Goal: Task Accomplishment & Management: Use online tool/utility

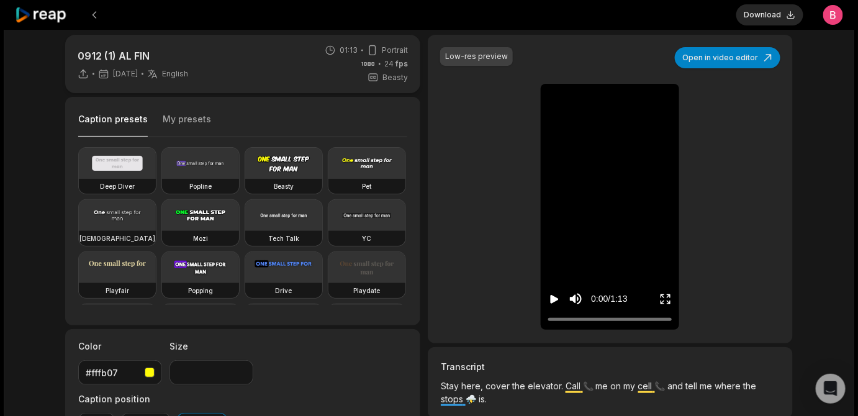
click at [556, 306] on icon "Play video" at bounding box center [554, 299] width 12 height 12
click at [579, 270] on input "Change volume" at bounding box center [577, 257] width 3 height 62
type input "****"
click at [579, 276] on input "Change volume" at bounding box center [577, 257] width 3 height 62
click at [590, 324] on div at bounding box center [610, 319] width 124 height 8
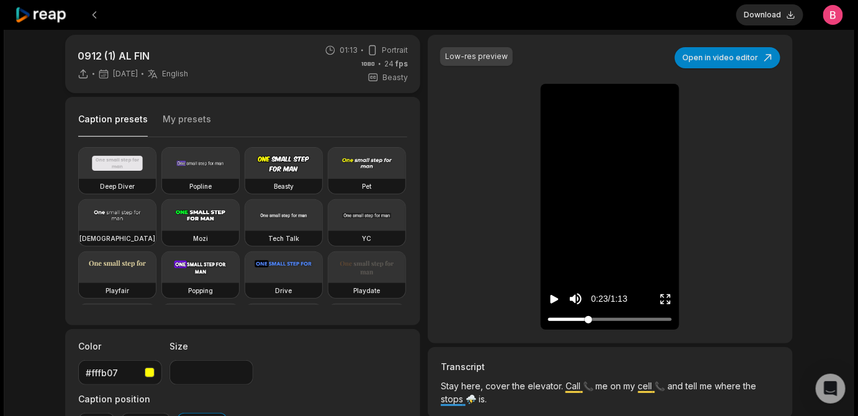
click at [587, 324] on div at bounding box center [610, 319] width 124 height 8
click at [583, 324] on div at bounding box center [610, 319] width 124 height 8
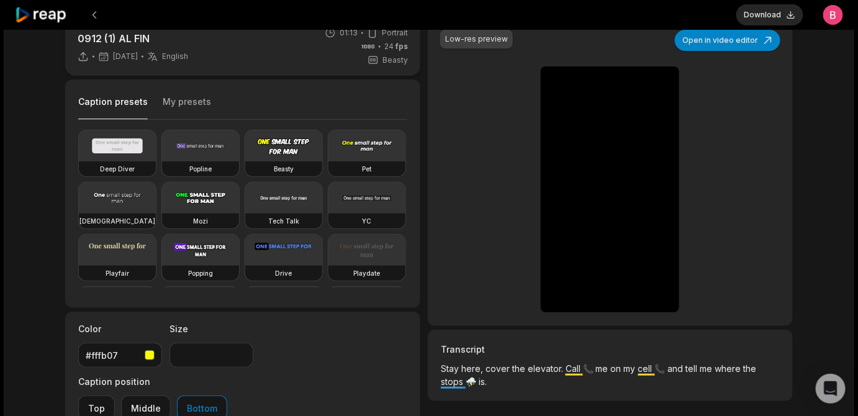
scroll to position [24, 0]
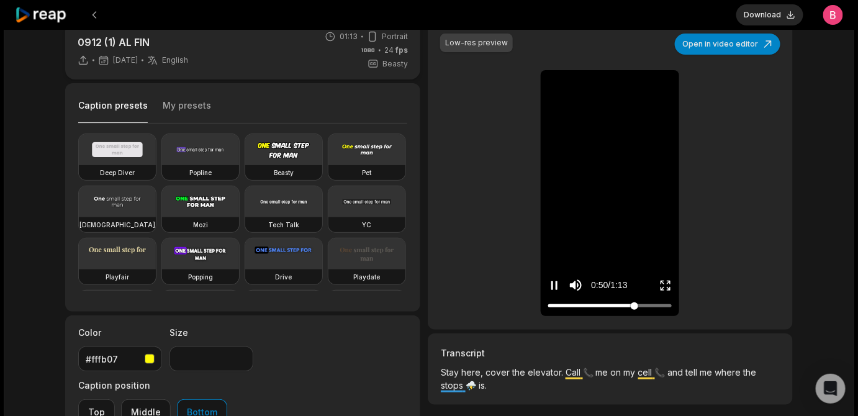
click at [600, 310] on div at bounding box center [610, 306] width 124 height 8
click at [668, 292] on icon "Enter Fullscreen" at bounding box center [666, 285] width 12 height 12
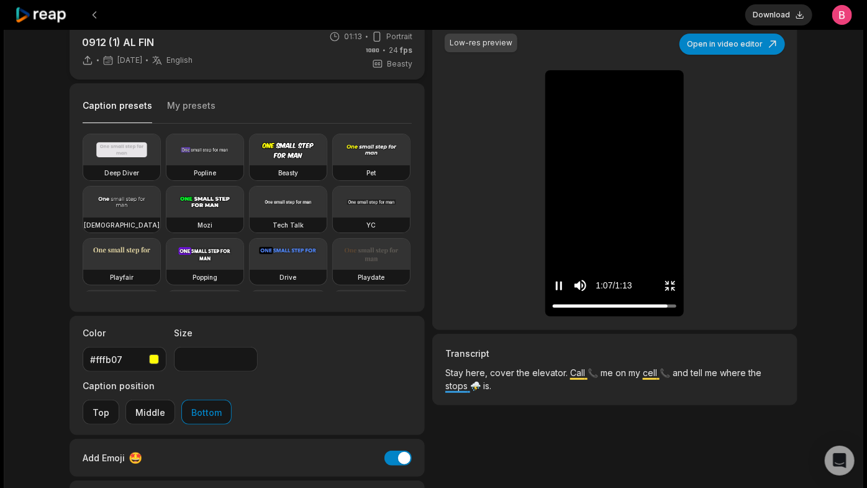
click at [553, 310] on div at bounding box center [615, 306] width 124 height 8
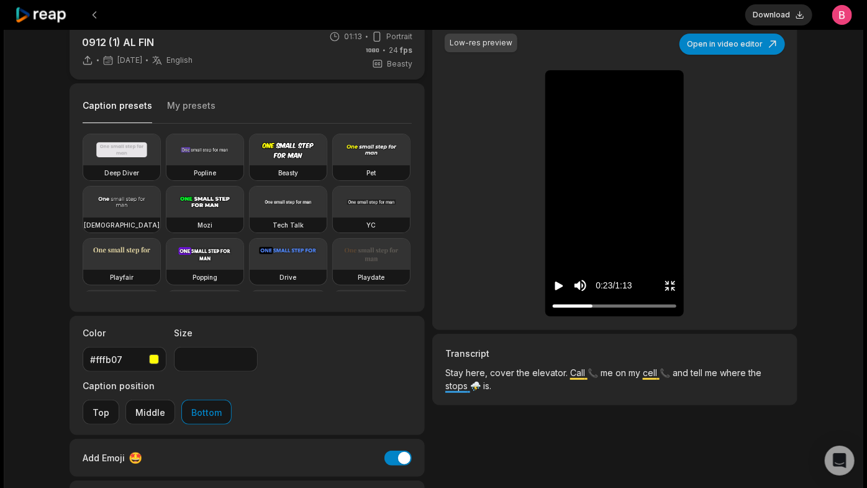
click at [553, 274] on button "Play video" at bounding box center [559, 285] width 12 height 23
click at [553, 274] on button "Pause video" at bounding box center [559, 285] width 12 height 23
click at [553, 274] on button "Play video" at bounding box center [559, 285] width 12 height 23
click at [553, 310] on div at bounding box center [615, 306] width 124 height 8
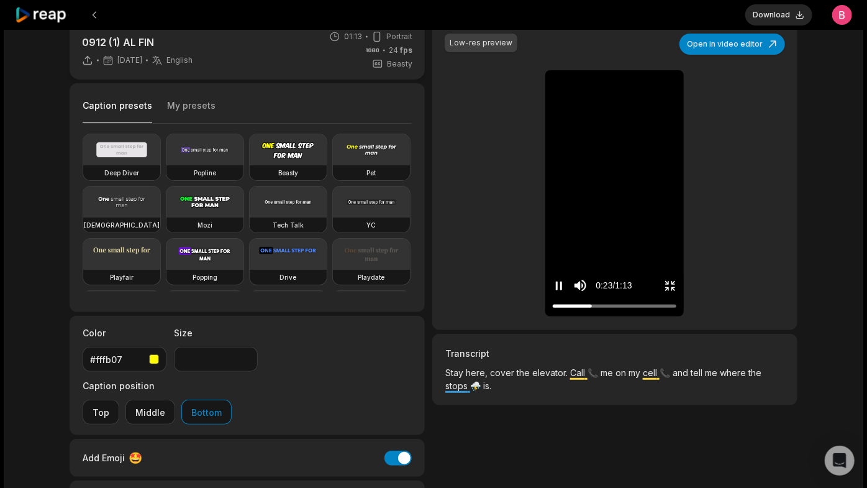
click at [553, 310] on div at bounding box center [615, 306] width 124 height 8
click at [684, 316] on div "0:14 / 1:13" at bounding box center [614, 282] width 138 height 67
click at [684, 316] on div "Stay here, cover the elevator 📞 Call me on my cell and ⛈️ tell me where the sto…" at bounding box center [614, 193] width 138 height 246
click at [629, 316] on div "Stay here, cover the elevator 📞 Call me on my cell and ⛈️ tell me where the sto…" at bounding box center [614, 193] width 138 height 246
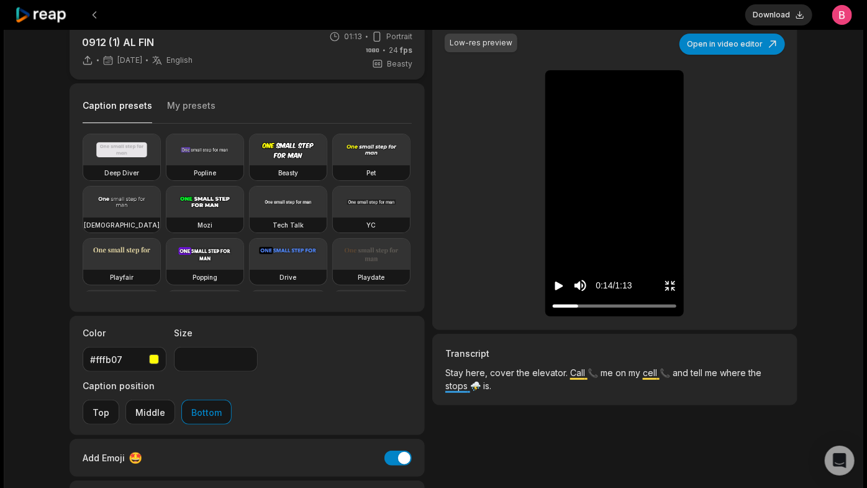
click at [553, 292] on icon "Play video" at bounding box center [559, 285] width 12 height 12
click at [553, 310] on div at bounding box center [615, 306] width 124 height 8
click at [676, 297] on div "0:26 / 1:13" at bounding box center [615, 285] width 124 height 23
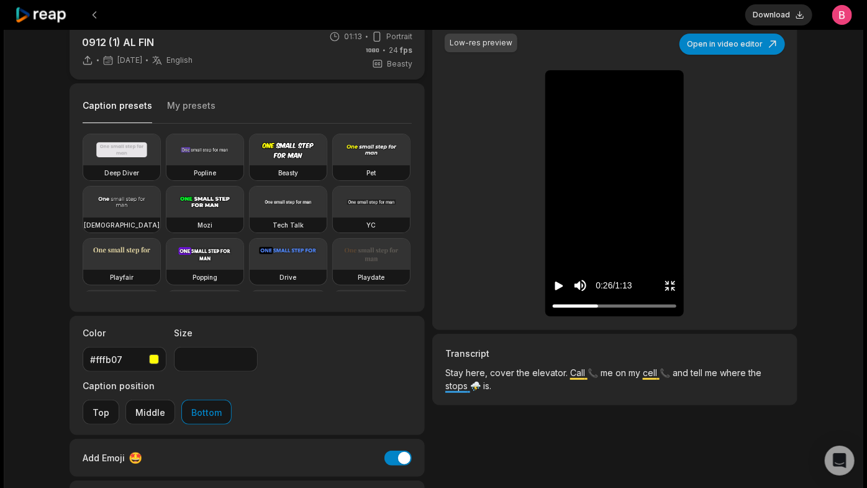
click at [676, 292] on icon "Exit fullscreen" at bounding box center [670, 285] width 12 height 12
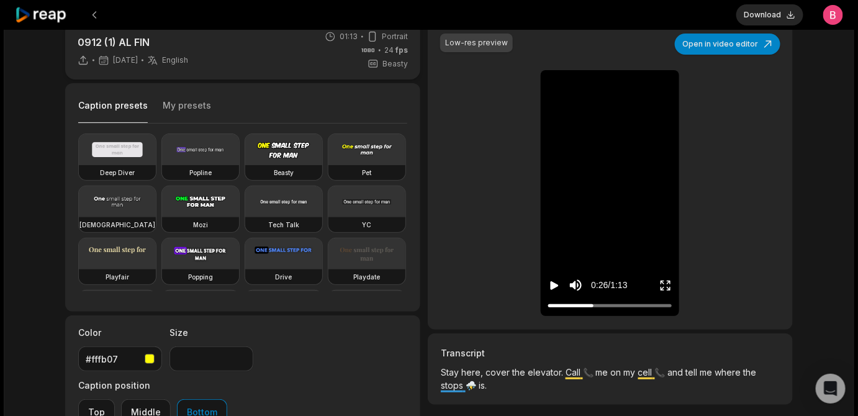
click at [422, 184] on div "0912 (1) AL FIN 4 days ago English en 01:13 Portrait 24 fps Beasty Caption pres…" at bounding box center [429, 283] width 753 height 525
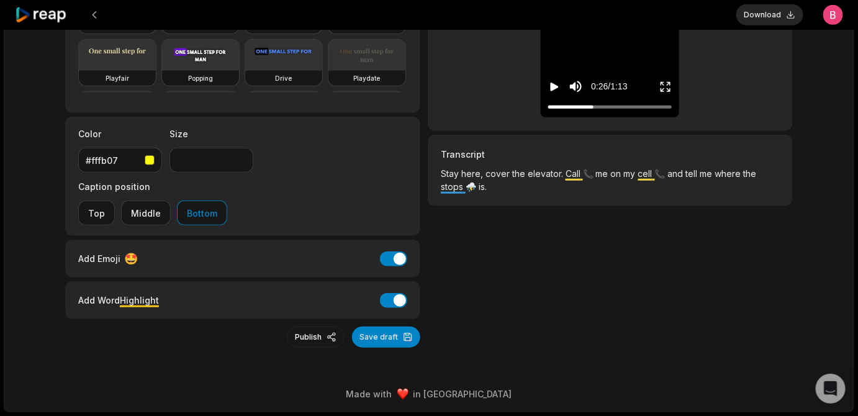
scroll to position [0, 0]
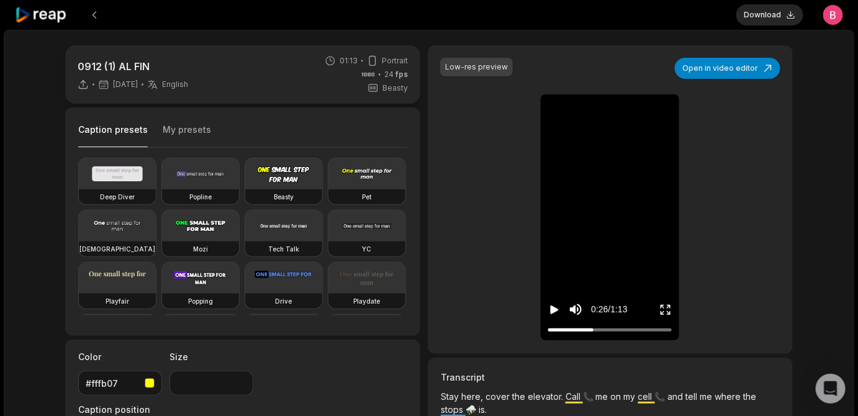
click at [424, 128] on div "0912 (1) AL FIN 4 days ago English en 01:13 Portrait 24 fps Beasty Caption pres…" at bounding box center [429, 307] width 753 height 525
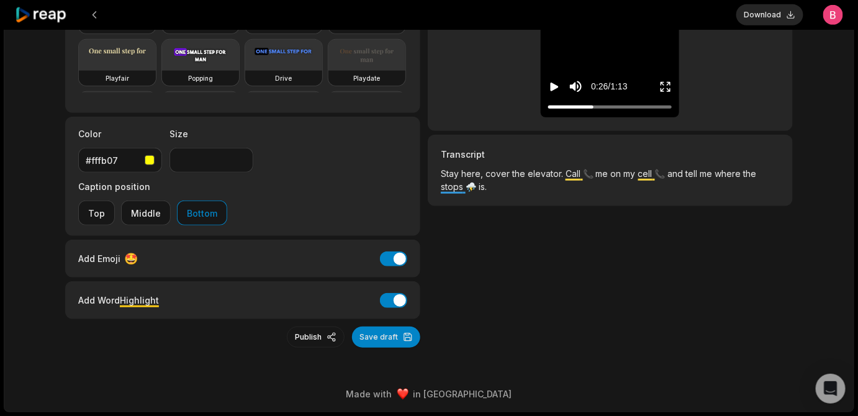
click at [461, 168] on span "Stay" at bounding box center [451, 173] width 20 height 11
click at [380, 252] on button "Add Emoji" at bounding box center [393, 259] width 27 height 15
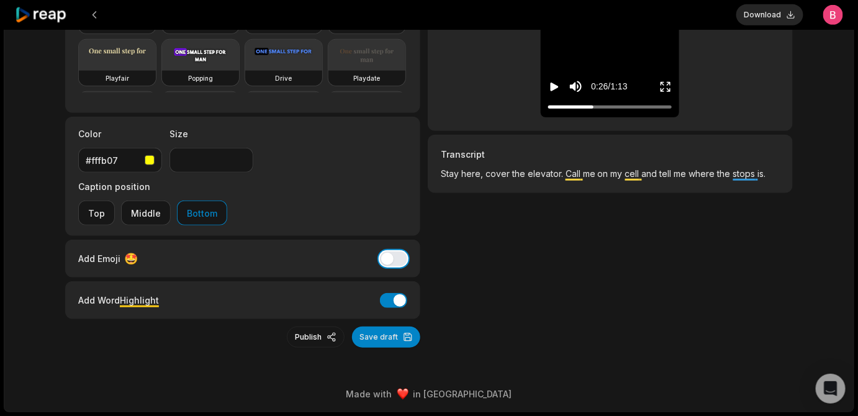
click at [380, 252] on button "Add Emoji" at bounding box center [393, 259] width 27 height 15
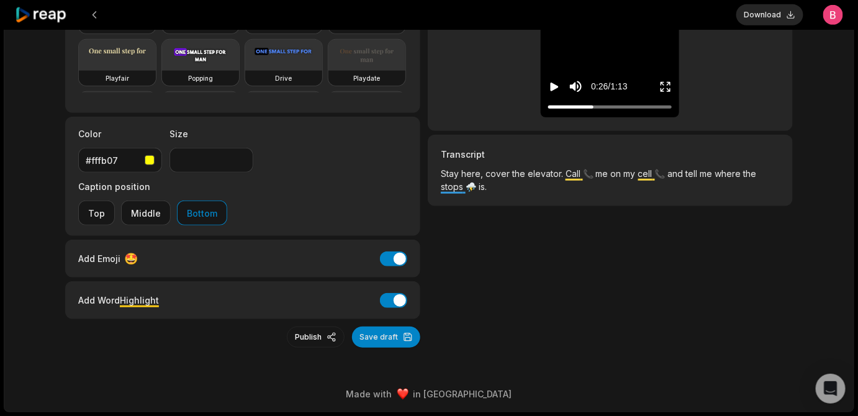
click at [464, 273] on div "Low-res preview Open in video editor Stay here, cover the elevator 📞 Call me on…" at bounding box center [610, 84] width 365 height 525
click at [384, 293] on button "Add Word Highlight" at bounding box center [393, 300] width 27 height 15
click at [437, 282] on div "Low-res preview Open in video editor Stay here, cover the elevator 📞 Call me on…" at bounding box center [610, 84] width 365 height 525
click at [392, 333] on button "Save draft" at bounding box center [386, 337] width 68 height 21
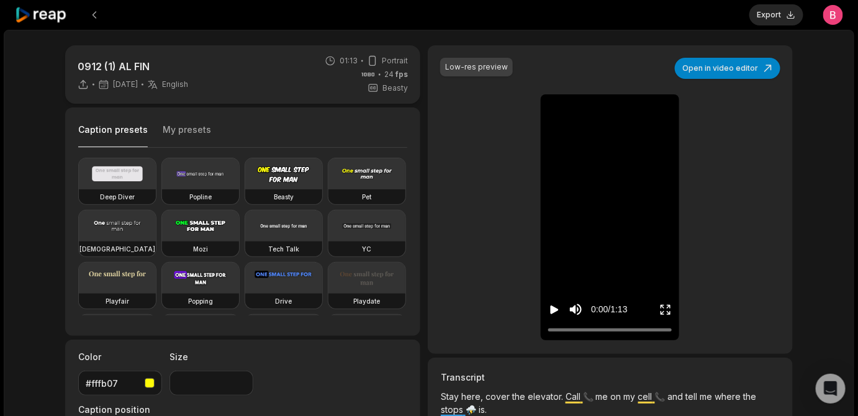
click at [556, 316] on icon "Play video" at bounding box center [554, 310] width 12 height 12
click at [508, 73] on div "Low-res preview" at bounding box center [476, 66] width 63 height 11
click at [473, 73] on div "Low-res preview" at bounding box center [476, 66] width 63 height 11
click at [471, 73] on div "Low-res preview" at bounding box center [476, 66] width 63 height 11
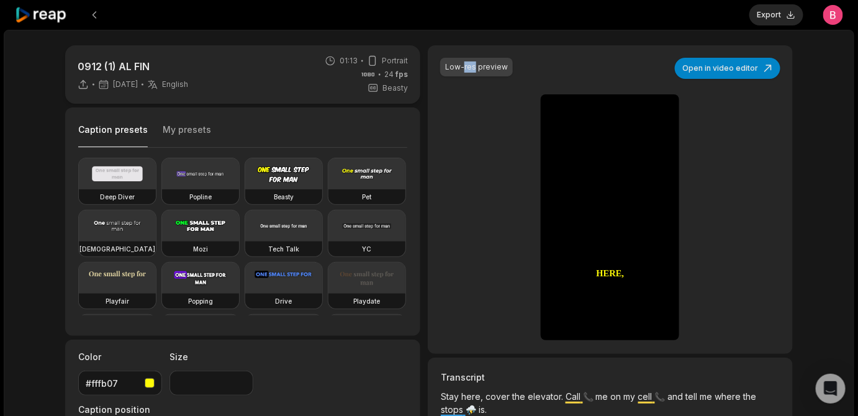
click at [486, 73] on div "Low-res preview" at bounding box center [476, 66] width 63 height 11
click at [209, 147] on button "My presets" at bounding box center [187, 136] width 48 height 24
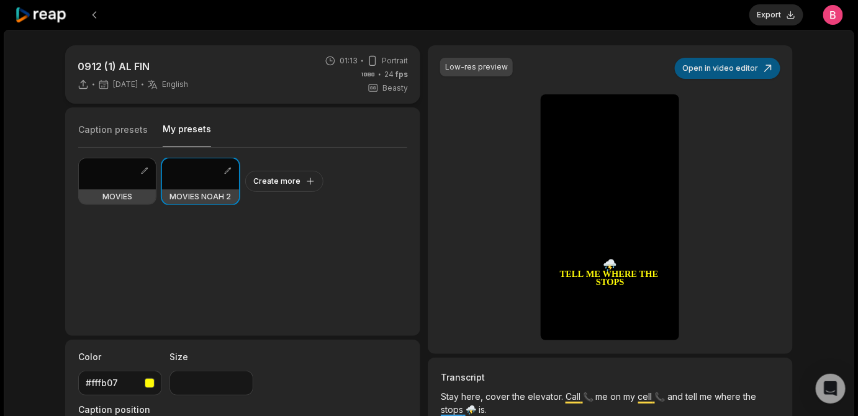
click at [691, 79] on button "Open in video editor" at bounding box center [728, 68] width 106 height 21
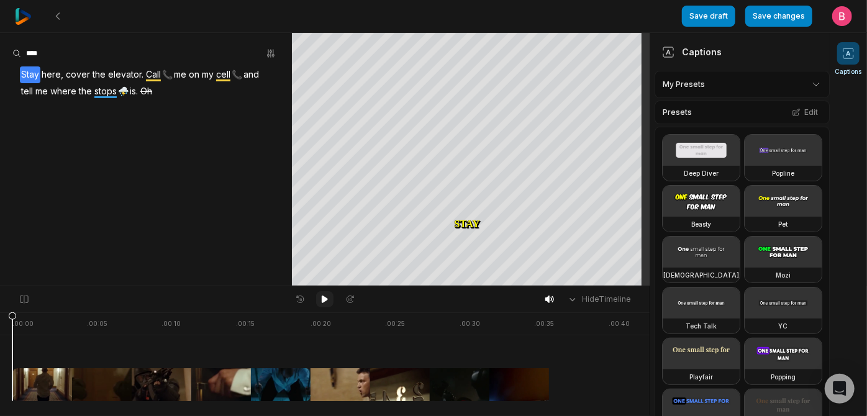
click at [323, 303] on icon at bounding box center [325, 299] width 6 height 7
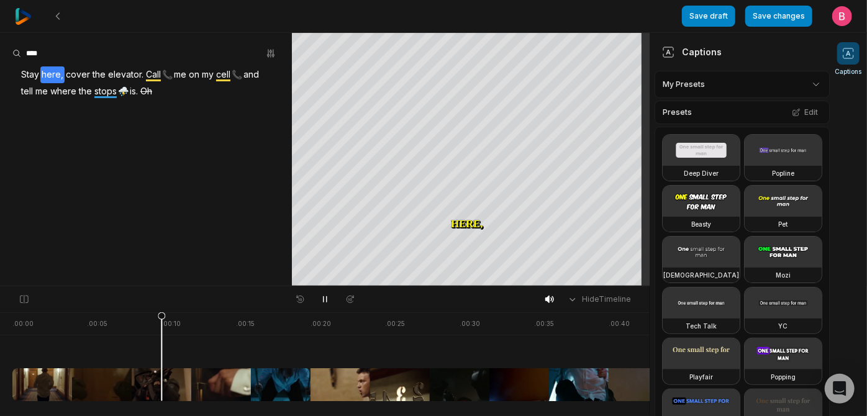
click at [165, 359] on div at bounding box center [404, 356] width 784 height 89
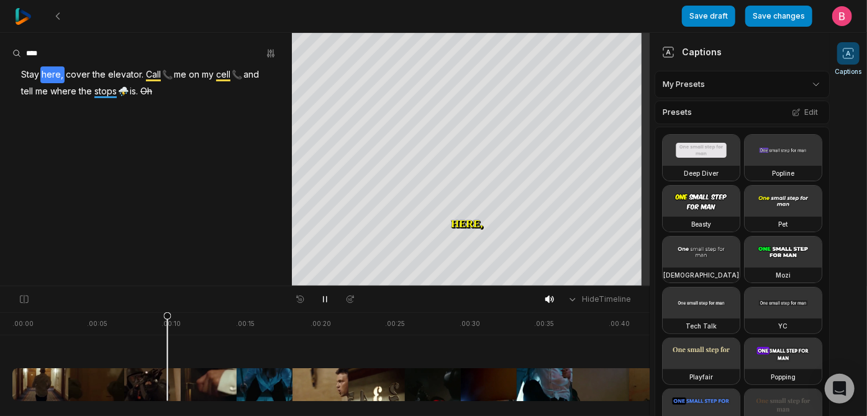
click at [254, 360] on div at bounding box center [404, 356] width 784 height 89
click at [279, 207] on aside "Stay here, cover the elevator. Call 📞 me on my cell 📞 and tell me where the sto…" at bounding box center [146, 159] width 292 height 253
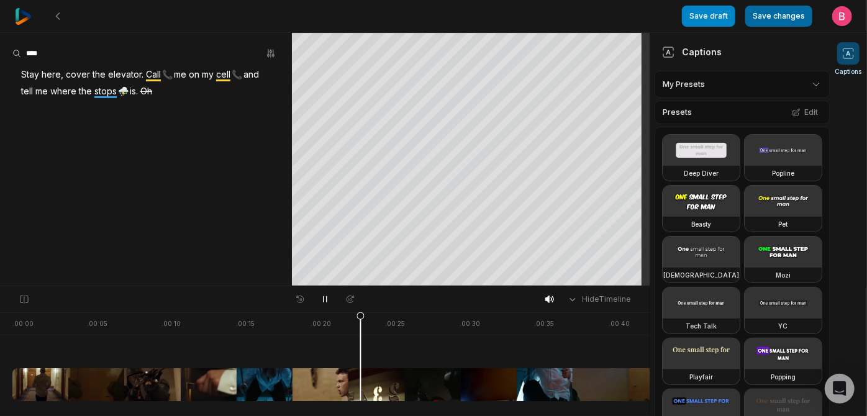
click at [750, 17] on button "Save changes" at bounding box center [778, 16] width 67 height 21
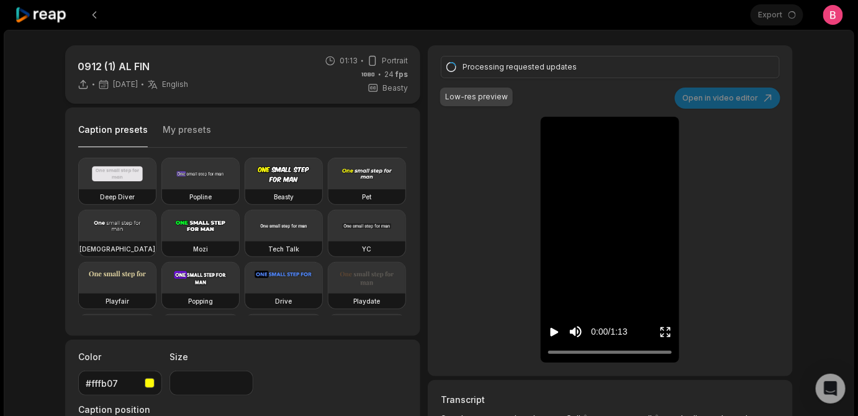
click at [422, 90] on div "0912 (1) AL FIN 4 days ago English en 01:13 Portrait 24 fps Beasty Caption pres…" at bounding box center [429, 307] width 753 height 525
drag, startPoint x: 336, startPoint y: 2, endPoint x: 142, endPoint y: 12, distance: 194.0
click at [142, 12] on div at bounding box center [383, 15] width 736 height 30
